Goal: Entertainment & Leisure: Consume media (video, audio)

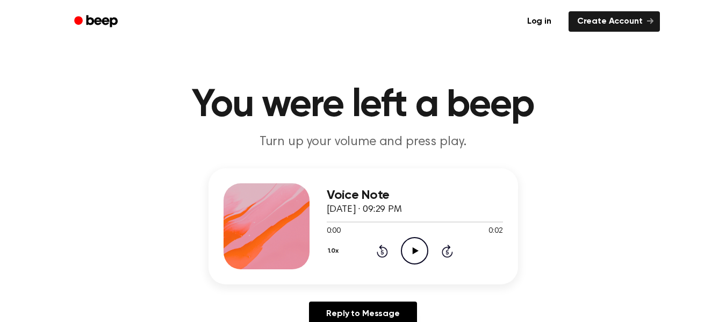
click at [418, 254] on icon "Play Audio" at bounding box center [414, 250] width 27 height 27
click at [413, 242] on icon "Play Audio" at bounding box center [414, 250] width 27 height 27
click at [413, 252] on icon at bounding box center [416, 250] width 6 height 7
click at [408, 252] on icon "Play Audio" at bounding box center [414, 250] width 27 height 27
click at [425, 250] on icon "Play Audio" at bounding box center [414, 250] width 27 height 27
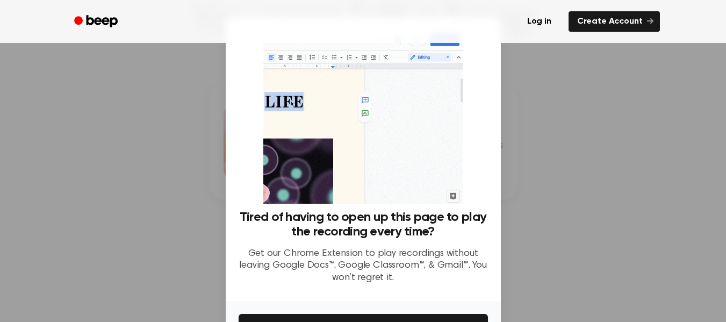
scroll to position [88, 0]
click at [538, 115] on div at bounding box center [363, 161] width 726 height 322
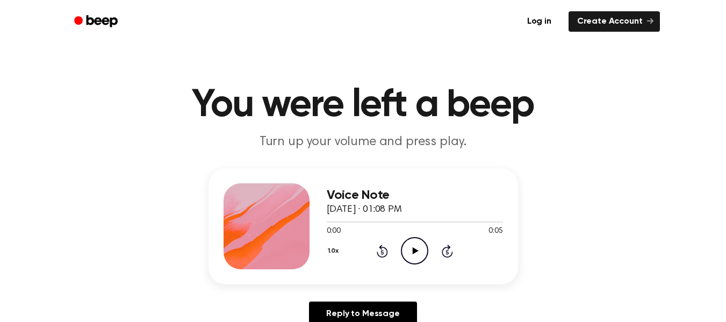
click at [413, 254] on icon "Play Audio" at bounding box center [414, 250] width 27 height 27
click at [413, 252] on icon at bounding box center [416, 250] width 6 height 7
